Goal: Communication & Community: Answer question/provide support

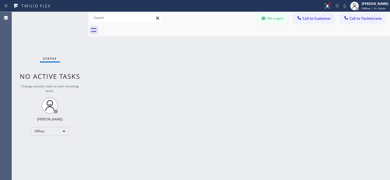
click at [279, 21] on button "Messages" at bounding box center [273, 18] width 30 height 10
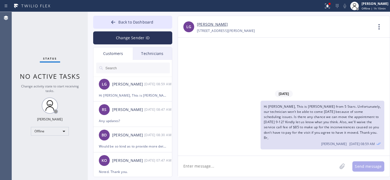
click at [126, 68] on input "text" at bounding box center [137, 68] width 65 height 11
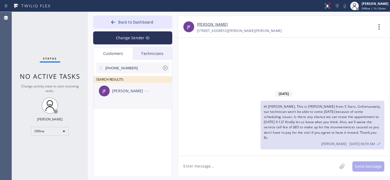
click at [117, 93] on div "[PERSON_NAME]" at bounding box center [128, 91] width 32 height 6
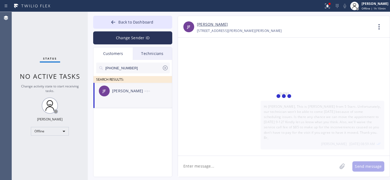
drag, startPoint x: 227, startPoint y: 166, endPoint x: 239, endPoint y: 163, distance: 12.3
click at [227, 166] on textarea at bounding box center [257, 166] width 159 height 21
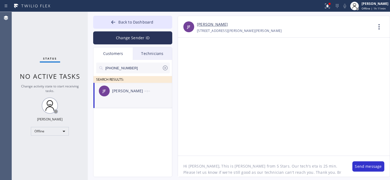
type textarea "Hi [PERSON_NAME], This is [PERSON_NAME] from 5 Stars. Our tech's eta is 25 min.…"
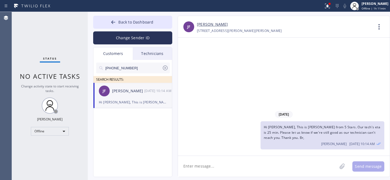
click at [165, 67] on icon at bounding box center [165, 68] width 5 height 5
click at [132, 22] on span "Back to Dashboard" at bounding box center [135, 22] width 35 height 5
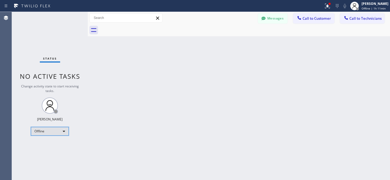
click at [48, 135] on div "Offline" at bounding box center [50, 131] width 38 height 9
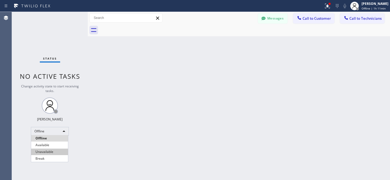
click at [46, 145] on li "Available" at bounding box center [49, 145] width 37 height 7
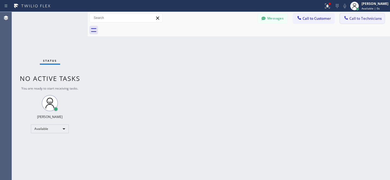
click at [356, 20] on span "Call to Technicians" at bounding box center [366, 18] width 32 height 5
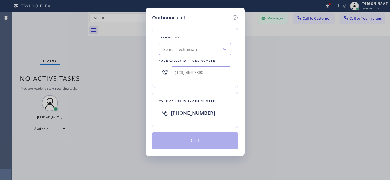
click at [235, 18] on icon at bounding box center [235, 17] width 5 height 5
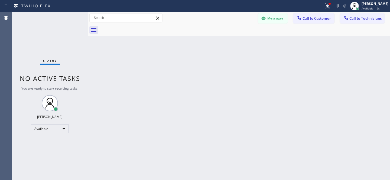
drag, startPoint x: 261, startPoint y: 20, endPoint x: 172, endPoint y: 38, distance: 91.1
click at [261, 20] on div at bounding box center [263, 19] width 7 height 7
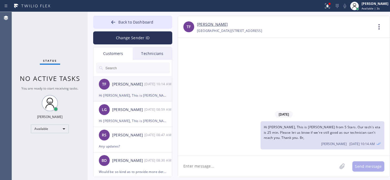
click at [145, 85] on div "[DATE] 10:14 AM" at bounding box center [158, 84] width 28 height 6
click at [201, 27] on link "[PERSON_NAME]" at bounding box center [212, 24] width 31 height 6
click at [126, 19] on button "Back to Dashboard" at bounding box center [132, 22] width 79 height 13
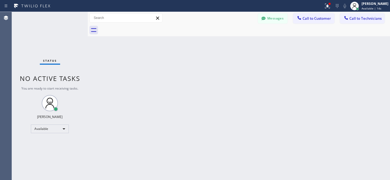
click at [308, 18] on span "Call to Customer" at bounding box center [317, 18] width 28 height 5
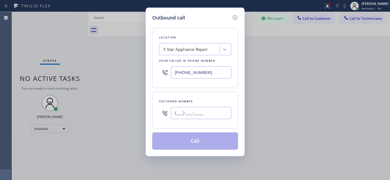
click at [206, 116] on input "(___) ___-____" at bounding box center [201, 113] width 60 height 12
paste input "text"
click at [203, 115] on input "(___) ___-____" at bounding box center [201, 113] width 60 height 12
paste input "text"
type input "(___) ___-____"
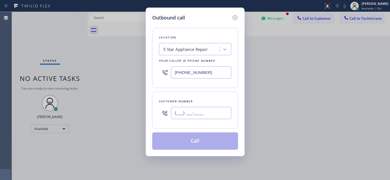
click at [205, 114] on input "(___) ___-____" at bounding box center [201, 113] width 60 height 12
paste input "text"
paste input "626) 731-2119"
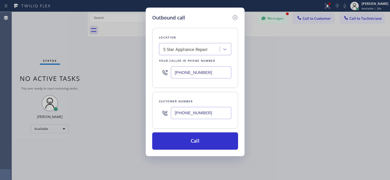
type input "[PHONE_NUMBER]"
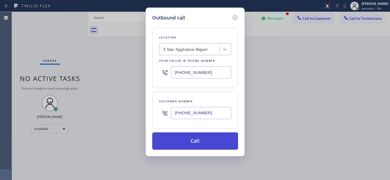
click at [210, 146] on button "Call" at bounding box center [195, 141] width 86 height 17
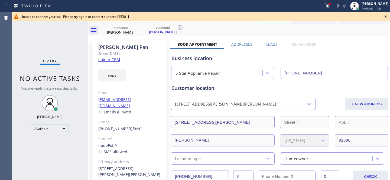
type input "[PHONE_NUMBER]"
click at [385, 17] on icon at bounding box center [386, 16] width 7 height 7
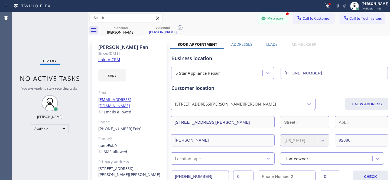
click at [179, 29] on icon at bounding box center [180, 27] width 7 height 7
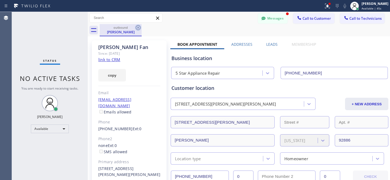
click at [138, 28] on icon at bounding box center [138, 27] width 5 height 5
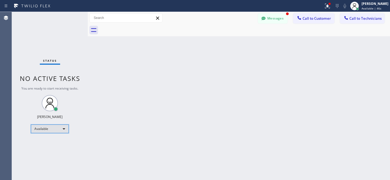
click at [50, 128] on div "Available" at bounding box center [50, 129] width 38 height 9
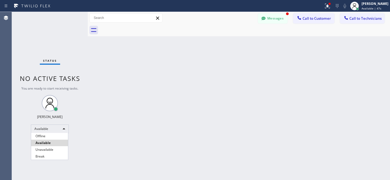
drag, startPoint x: 46, startPoint y: 137, endPoint x: 114, endPoint y: 149, distance: 68.5
click at [46, 137] on li "Offline" at bounding box center [49, 136] width 37 height 7
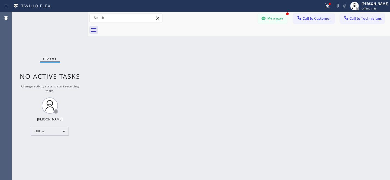
drag, startPoint x: 276, startPoint y: 22, endPoint x: 160, endPoint y: 100, distance: 139.4
click at [276, 22] on button "Messages" at bounding box center [273, 18] width 30 height 10
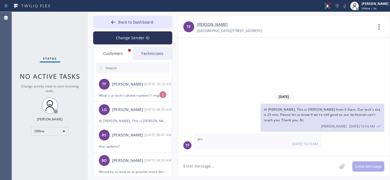
click at [119, 94] on div "What's ur tech's phone number? I might miss it" at bounding box center [133, 95] width 68 height 6
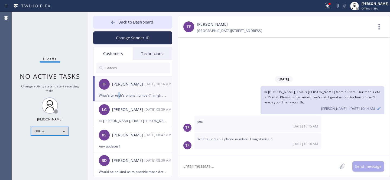
click at [49, 130] on div "Offline" at bounding box center [50, 131] width 38 height 9
click at [113, 70] on div at bounding box center [195, 90] width 390 height 180
drag, startPoint x: 116, startPoint y: 19, endPoint x: 253, endPoint y: 21, distance: 136.9
click at [116, 19] on button "Back to Dashboard" at bounding box center [132, 22] width 79 height 13
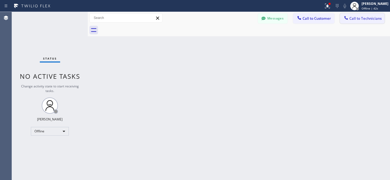
click at [365, 22] on button "Call to Technicians" at bounding box center [362, 18] width 45 height 10
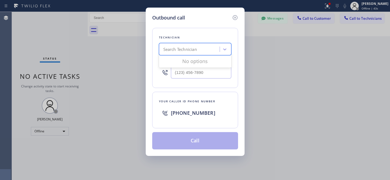
click at [194, 51] on div "Search Technician" at bounding box center [180, 49] width 34 height 6
type input "dinislam"
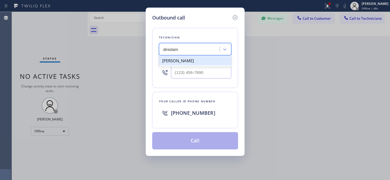
drag, startPoint x: 177, startPoint y: 60, endPoint x: 188, endPoint y: 62, distance: 10.4
click at [177, 60] on div "[PERSON_NAME]" at bounding box center [195, 61] width 72 height 10
type input "[PHONE_NUMBER]"
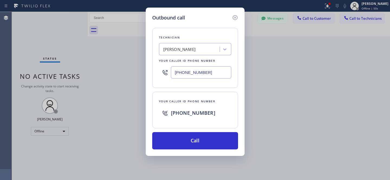
drag, startPoint x: 195, startPoint y: 73, endPoint x: 227, endPoint y: 72, distance: 32.0
click at [209, 73] on input "[PHONE_NUMBER]" at bounding box center [201, 72] width 60 height 12
drag, startPoint x: 236, startPoint y: 18, endPoint x: 267, endPoint y: 18, distance: 30.6
click at [236, 18] on icon at bounding box center [235, 17] width 7 height 7
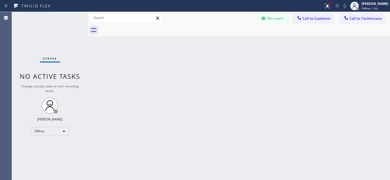
click at [268, 18] on button "Messages" at bounding box center [273, 18] width 30 height 10
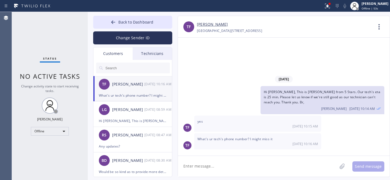
click at [213, 160] on textarea at bounding box center [257, 166] width 159 height 21
paste textarea "6000"
type textarea "the last 4 digits 6000"
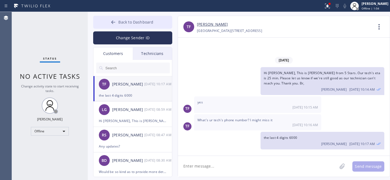
click at [106, 24] on button "Back to Dashboard" at bounding box center [132, 22] width 79 height 13
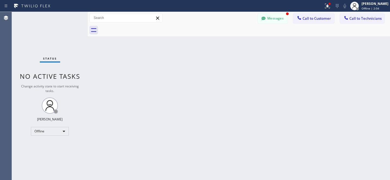
click at [276, 15] on button "Messages" at bounding box center [273, 18] width 30 height 10
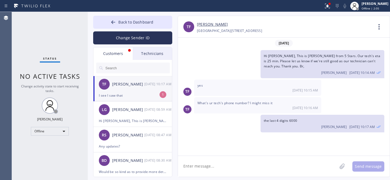
click at [130, 90] on div "TF Timmy Fan [DATE] 10:17 AM" at bounding box center [133, 84] width 79 height 16
click at [231, 167] on textarea at bounding box center [257, 166] width 159 height 21
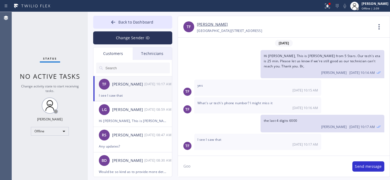
type textarea "Good"
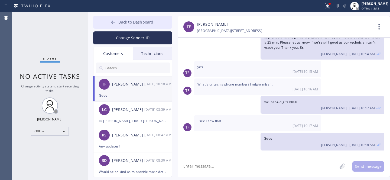
click at [121, 22] on span "Back to Dashboard" at bounding box center [135, 22] width 35 height 5
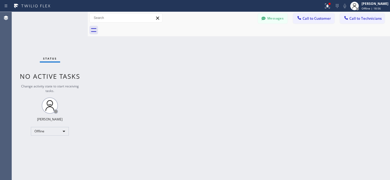
click at [276, 18] on button "Messages" at bounding box center [273, 18] width 30 height 10
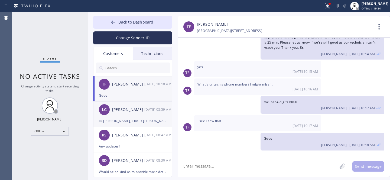
click at [127, 114] on div "LG [PERSON_NAME] [DATE] 08:59 AM" at bounding box center [133, 110] width 79 height 16
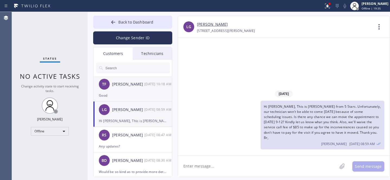
scroll to position [0, 0]
click at [126, 70] on input "text" at bounding box center [137, 68] width 65 height 11
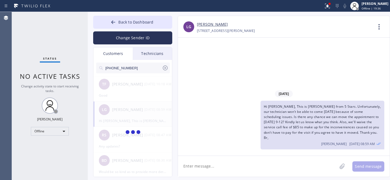
click at [323, 126] on span "Hi [PERSON_NAME], This is [PERSON_NAME] from 5 Stars. Unfortunately, our techni…" at bounding box center [322, 122] width 117 height 36
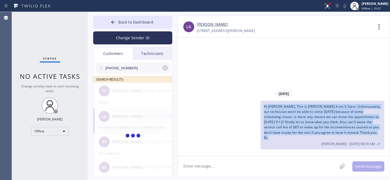
copy span "Hi [PERSON_NAME], This is [PERSON_NAME] from 5 Stars. Unfortunately, our techni…"
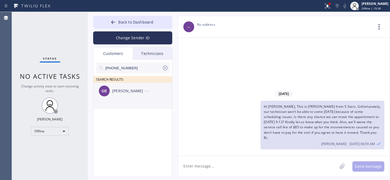
click at [124, 94] on div "[PERSON_NAME]" at bounding box center [128, 91] width 32 height 6
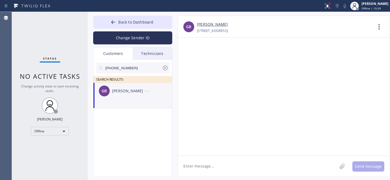
click at [219, 165] on textarea at bounding box center [257, 166] width 159 height 21
paste textarea "Hi [PERSON_NAME], This is [PERSON_NAME] from 5 Stars. Unfortunately, our techni…"
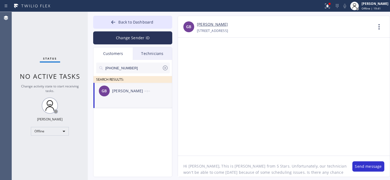
click at [192, 167] on textarea "Hi [PERSON_NAME], This is [PERSON_NAME] from 5 Stars. Unfortunately, our techni…" at bounding box center [262, 166] width 169 height 21
click at [243, 170] on textarea "Hi [PERSON_NAME], This is [PERSON_NAME] from 5 Stars. Unfortunately, our techni…" at bounding box center [262, 166] width 169 height 21
drag, startPoint x: 243, startPoint y: 170, endPoint x: 256, endPoint y: 168, distance: 12.6
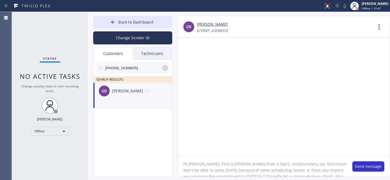
click at [243, 170] on textarea "Hi [PERSON_NAME], This is [PERSON_NAME] from 5 Stars. Unfortunately, our techni…" at bounding box center [262, 166] width 169 height 21
click at [226, 171] on textarea "Hi [PERSON_NAME], This is [PERSON_NAME] from 5 Stars. Unfortunately, our techni…" at bounding box center [262, 166] width 169 height 21
drag, startPoint x: 233, startPoint y: 170, endPoint x: 239, endPoint y: 170, distance: 6.2
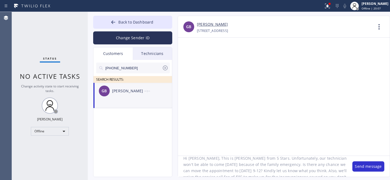
click at [239, 170] on textarea "Hi [PERSON_NAME], This is [PERSON_NAME] from 5 Stars. Unfortunately, our techni…" at bounding box center [262, 166] width 169 height 21
drag, startPoint x: 236, startPoint y: 170, endPoint x: 240, endPoint y: 169, distance: 3.7
click at [240, 170] on textarea "Hi [PERSON_NAME], This is [PERSON_NAME] from 5 Stars. Unfortunately, our techni…" at bounding box center [262, 166] width 169 height 21
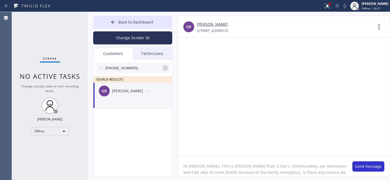
click at [252, 167] on textarea "Hi [PERSON_NAME], This is [PERSON_NAME] from 5 Stars. Unfortunately, our techni…" at bounding box center [262, 166] width 169 height 21
click at [183, 166] on textarea "Hi [PERSON_NAME], This is [PERSON_NAME] from 5 Stars. Unfortunately, our techni…" at bounding box center [262, 166] width 169 height 21
type textarea "Hi [PERSON_NAME], This is [PERSON_NAME] from 5 Stars. Unfortunately, our techni…"
click at [362, 165] on button "Send message" at bounding box center [369, 167] width 32 height 10
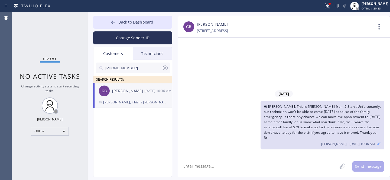
click at [135, 66] on input "[PHONE_NUMBER]" at bounding box center [133, 68] width 57 height 11
paste input "954) 562-278"
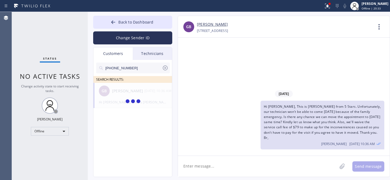
type input "[PHONE_NUMBER]"
click at [309, 122] on span "Hi [PERSON_NAME], This is [PERSON_NAME] from 5 Stars. Unfortunately, our techni…" at bounding box center [322, 122] width 117 height 36
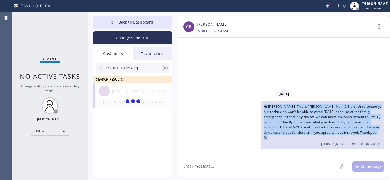
click at [309, 122] on span "Hi [PERSON_NAME], This is [PERSON_NAME] from 5 Stars. Unfortunately, our techni…" at bounding box center [322, 122] width 117 height 36
copy span "Hi [PERSON_NAME], This is [PERSON_NAME] from 5 Stars. Unfortunately, our techni…"
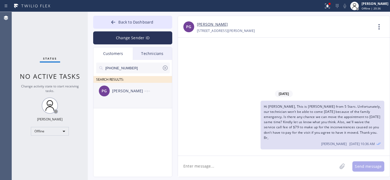
click at [130, 96] on div "PG [PERSON_NAME] --:--" at bounding box center [133, 91] width 79 height 16
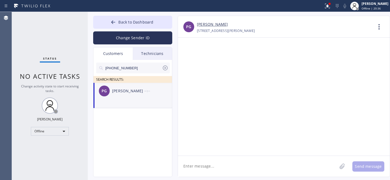
click at [227, 167] on textarea at bounding box center [257, 166] width 159 height 21
paste textarea "Hi [PERSON_NAME], This is [PERSON_NAME] from 5 Stars. Unfortunately, our techni…"
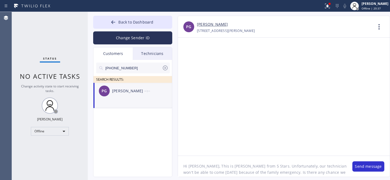
click at [195, 165] on textarea "Hi [PERSON_NAME], This is [PERSON_NAME] from 5 Stars. Unfortunately, our techni…" at bounding box center [262, 166] width 169 height 21
type textarea "Hi [PERSON_NAME], This is [PERSON_NAME] from 5 Stars. Unfortunately, our techni…"
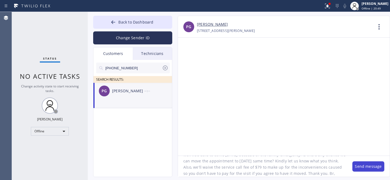
click at [365, 169] on button "Send message" at bounding box center [369, 167] width 32 height 10
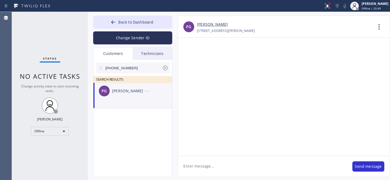
scroll to position [0, 0]
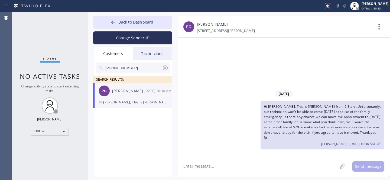
click at [165, 68] on icon at bounding box center [165, 68] width 5 height 5
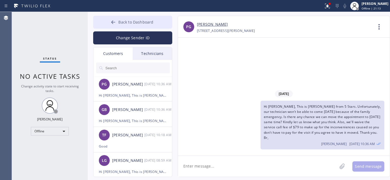
click at [115, 25] on icon at bounding box center [113, 22] width 5 height 5
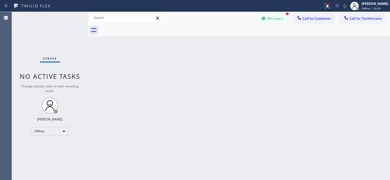
click at [274, 19] on button "Messages" at bounding box center [273, 18] width 30 height 10
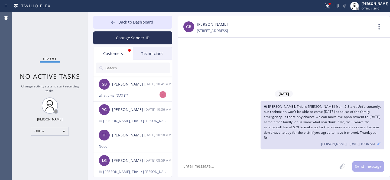
click at [124, 97] on div "what time [DATE]?" at bounding box center [133, 95] width 68 height 6
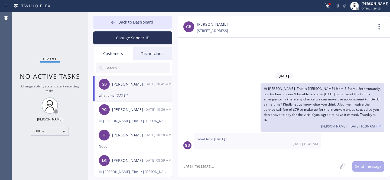
click at [211, 25] on link "[PERSON_NAME]" at bounding box center [212, 24] width 31 height 6
click at [220, 168] on textarea at bounding box center [257, 166] width 159 height 21
type textarea "9-12"
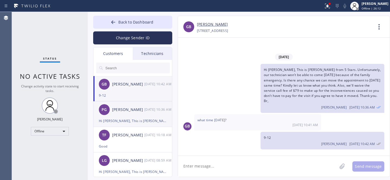
click at [144, 115] on div "PG [PERSON_NAME] [DATE] 10:36 AM" at bounding box center [133, 110] width 79 height 16
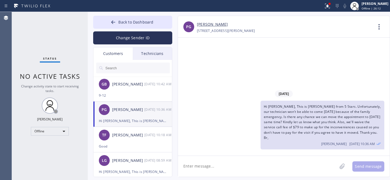
click at [218, 168] on textarea at bounding box center [257, 166] width 159 height 21
type textarea "Any updates?"
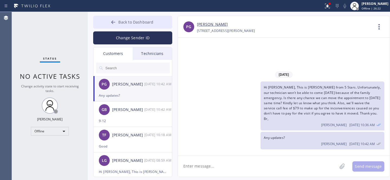
click at [114, 23] on icon at bounding box center [113, 22] width 5 height 5
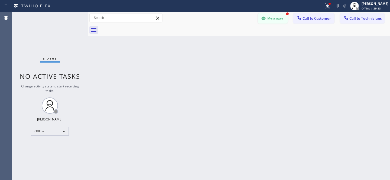
click at [279, 19] on button "Messages" at bounding box center [273, 18] width 30 height 10
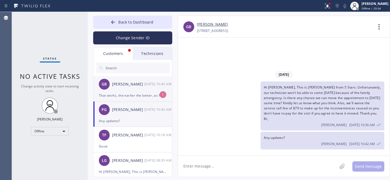
click at [126, 85] on div "[PERSON_NAME]" at bounding box center [128, 84] width 32 height 6
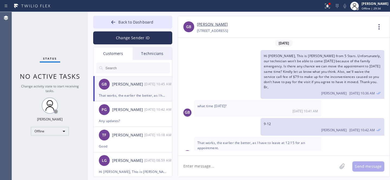
scroll to position [3, 0]
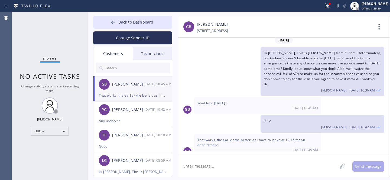
click at [210, 23] on link "[PERSON_NAME]" at bounding box center [212, 24] width 31 height 6
drag, startPoint x: 217, startPoint y: 134, endPoint x: 233, endPoint y: 139, distance: 17.0
click at [233, 139] on div "That works, the earlier the better, as I have to leave at 12:15 for an appointm…" at bounding box center [257, 144] width 127 height 21
copy span "the earlier the better, as I have to leave at 12:15 for an appointment."
click at [202, 162] on textarea at bounding box center [257, 166] width 159 height 21
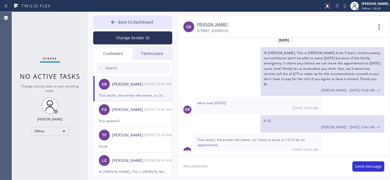
paste textarea "[DATE] 9am - 12pm"
click at [231, 166] on textarea "Rescheduled: [DATE] 9am - 12pm" at bounding box center [262, 166] width 169 height 21
click at [281, 163] on textarea "Rescheduled: [DATE] between 9am - 12pm" at bounding box center [262, 166] width 169 height 21
click at [301, 165] on textarea "Rescheduled: [DATE] between 9am - 12pm" at bounding box center [262, 166] width 169 height 21
type textarea "Rescheduled: [DATE] between 9am - 12pm. Service call fee waived. Thank you."
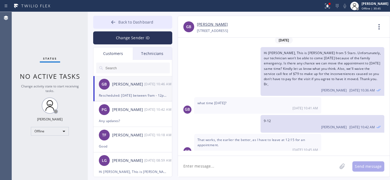
scroll to position [27, 0]
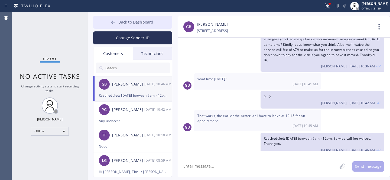
click at [119, 23] on span "Back to Dashboard" at bounding box center [135, 22] width 35 height 5
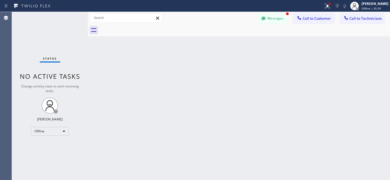
scroll to position [45, 0]
click at [272, 18] on button "Messages" at bounding box center [273, 18] width 30 height 10
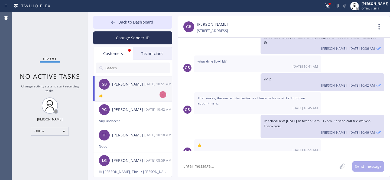
click at [125, 91] on div "GB [PERSON_NAME] [DATE] 10:51 AM" at bounding box center [133, 84] width 79 height 16
click at [114, 24] on icon at bounding box center [113, 22] width 5 height 5
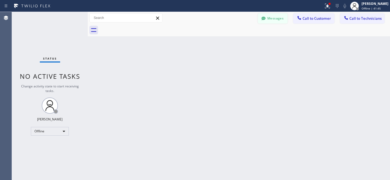
click at [276, 21] on button "Messages" at bounding box center [273, 18] width 30 height 10
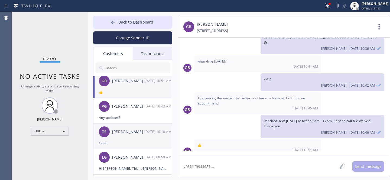
scroll to position [4, 0]
click at [128, 133] on div "[PERSON_NAME]" at bounding box center [128, 132] width 32 height 6
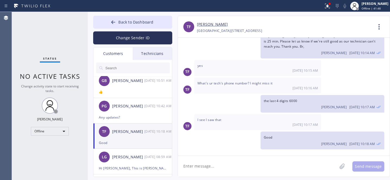
scroll to position [19, 0]
click at [219, 160] on textarea at bounding box center [257, 166] width 159 height 21
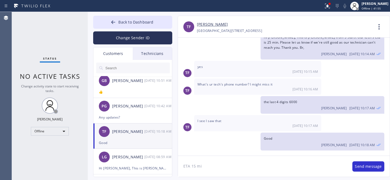
type textarea "ETA 15 min"
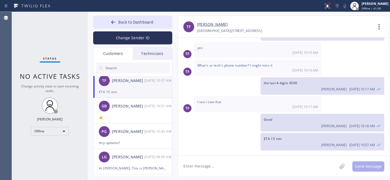
scroll to position [0, 0]
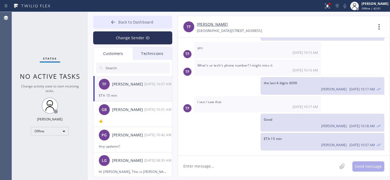
click at [125, 17] on button "Back to Dashboard" at bounding box center [132, 22] width 79 height 13
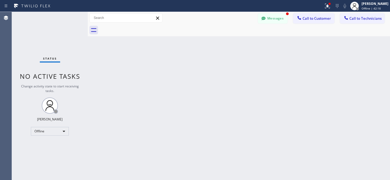
scroll to position [55, 0]
click at [280, 20] on button "Messages" at bounding box center [273, 18] width 30 height 10
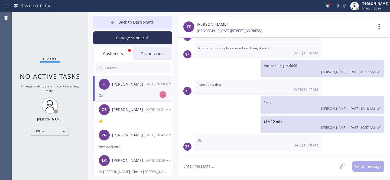
click at [127, 97] on div "Ok" at bounding box center [133, 95] width 68 height 6
click at [124, 24] on span "Back to Dashboard" at bounding box center [135, 22] width 35 height 5
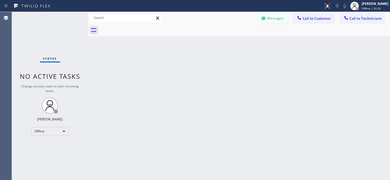
click at [268, 18] on button "Messages" at bounding box center [273, 18] width 30 height 10
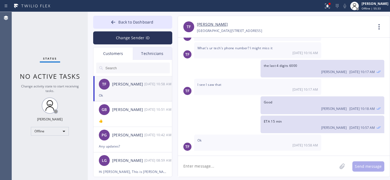
click at [127, 66] on input "text" at bounding box center [137, 68] width 65 height 11
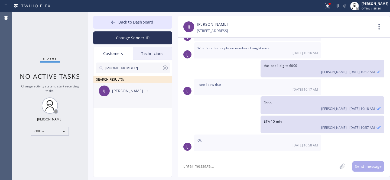
click at [124, 97] on div "IJ [PERSON_NAME] --:--" at bounding box center [133, 91] width 79 height 16
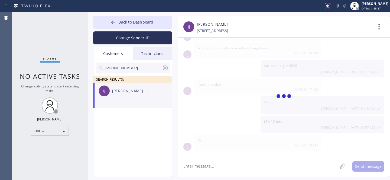
scroll to position [0, 0]
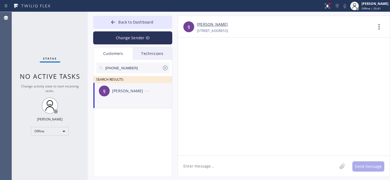
click at [234, 167] on textarea at bounding box center [257, 166] width 159 height 21
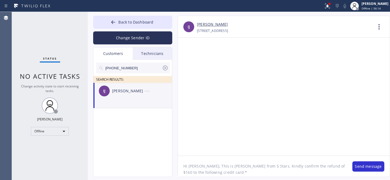
paste textarea "1703"
click at [196, 172] on textarea "Hi [PERSON_NAME], This is [PERSON_NAME] from 5 Stars. Kindly confirm the refund…" at bounding box center [262, 166] width 169 height 21
click at [226, 173] on textarea "Hi [PERSON_NAME], This is [PERSON_NAME] from 5 Stars. Kindly confirm the refund…" at bounding box center [262, 166] width 169 height 21
drag, startPoint x: 300, startPoint y: 166, endPoint x: 306, endPoint y: 166, distance: 5.4
click at [306, 166] on textarea "Hi [PERSON_NAME], This is [PERSON_NAME] from 5 Stars. Kindly confirm the refund…" at bounding box center [262, 166] width 169 height 21
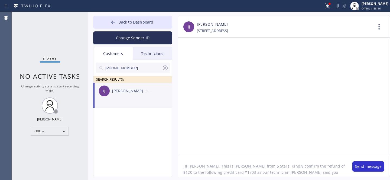
click at [332, 173] on textarea "Hi [PERSON_NAME], This is [PERSON_NAME] from 5 Stars. Kindly confirm the refund…" at bounding box center [262, 166] width 169 height 21
click at [254, 173] on textarea "Hi [PERSON_NAME], This is [PERSON_NAME] from 5 Stars. Kindly confirm the refund…" at bounding box center [262, 166] width 169 height 21
paste textarea "for the service call and the restocking fee because the part was used and canno…"
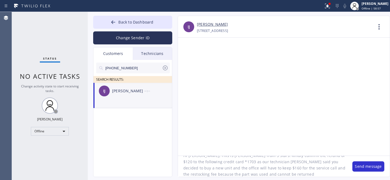
click at [321, 168] on textarea "Hi [PERSON_NAME], This is [PERSON_NAME] from 5 Stars. Kindly confirm the refund…" at bounding box center [262, 166] width 169 height 21
click at [188, 175] on textarea "Hi [PERSON_NAME], This is [PERSON_NAME] from 5 Stars. Kindly confirm the refund…" at bounding box center [262, 166] width 169 height 21
click at [195, 173] on textarea "Hi [PERSON_NAME], This is [PERSON_NAME] from 5 Stars. Kindly confirm the refund…" at bounding box center [262, 166] width 169 height 21
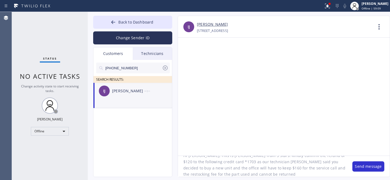
click at [195, 173] on textarea "Hi [PERSON_NAME], This is [PERSON_NAME] from 5 Stars. Kindly confirm the refund…" at bounding box center [262, 166] width 169 height 21
drag, startPoint x: 252, startPoint y: 175, endPoint x: 271, endPoint y: 176, distance: 19.3
click at [252, 175] on textarea "Hi [PERSON_NAME], This is [PERSON_NAME] from 5 Stars. Kindly confirm the refund…" at bounding box center [262, 166] width 169 height 21
type textarea "Hi [PERSON_NAME], This is [PERSON_NAME] from 5 Stars. Kindly confirm the refund…"
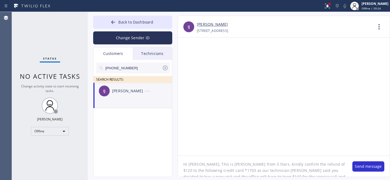
scroll to position [2, 0]
click at [359, 167] on button "Send message" at bounding box center [369, 167] width 32 height 10
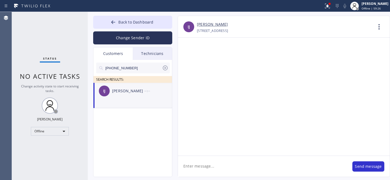
scroll to position [0, 0]
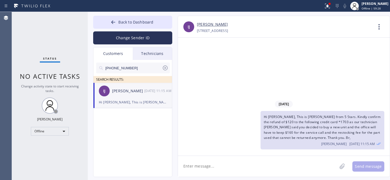
click at [165, 68] on icon at bounding box center [165, 68] width 7 height 7
click at [149, 24] on span "Back to Dashboard" at bounding box center [135, 22] width 35 height 5
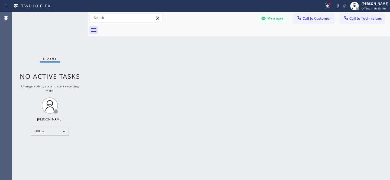
drag, startPoint x: 269, startPoint y: 14, endPoint x: 124, endPoint y: 67, distance: 155.2
click at [269, 14] on button "Messages" at bounding box center [273, 18] width 30 height 10
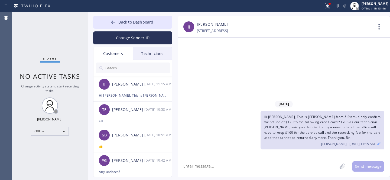
click at [124, 67] on input "text" at bounding box center [137, 68] width 65 height 11
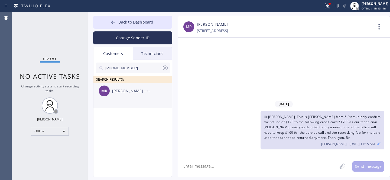
click at [122, 95] on div "MR [PERSON_NAME] --:--" at bounding box center [133, 91] width 79 height 16
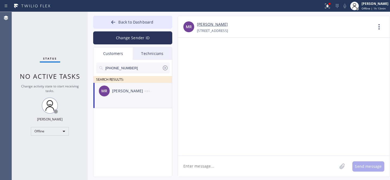
click at [206, 169] on textarea at bounding box center [257, 166] width 159 height 21
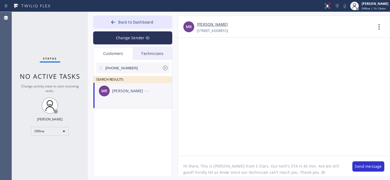
type textarea "Hi there, This is [PERSON_NAME] from 5 Stars. Our tech's ETA is 45 min. Are we …"
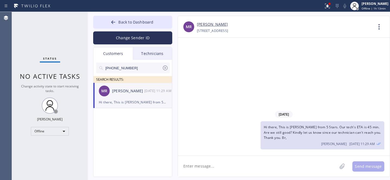
click at [166, 67] on icon at bounding box center [165, 68] width 7 height 7
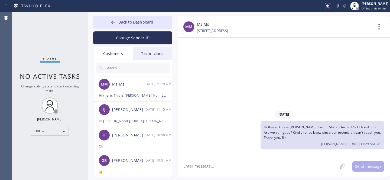
drag, startPoint x: 123, startPoint y: 20, endPoint x: 125, endPoint y: 0, distance: 20.4
click at [123, 20] on span "Back to Dashboard" at bounding box center [135, 22] width 35 height 5
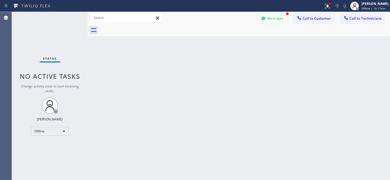
click at [270, 17] on button "Messages" at bounding box center [273, 18] width 30 height 10
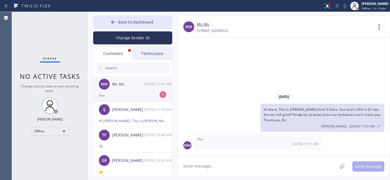
click at [123, 89] on div "MM Ms Ms [DATE] 11:31 AM" at bounding box center [133, 84] width 79 height 16
click at [223, 166] on textarea at bounding box center [257, 166] width 159 height 21
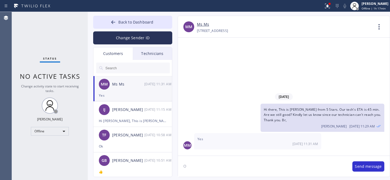
type textarea "Ok"
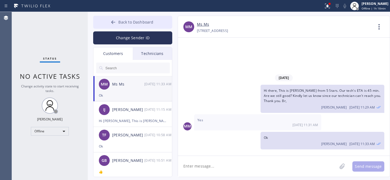
click at [116, 21] on icon at bounding box center [113, 22] width 5 height 5
